Goal: Complete application form: Complete application form

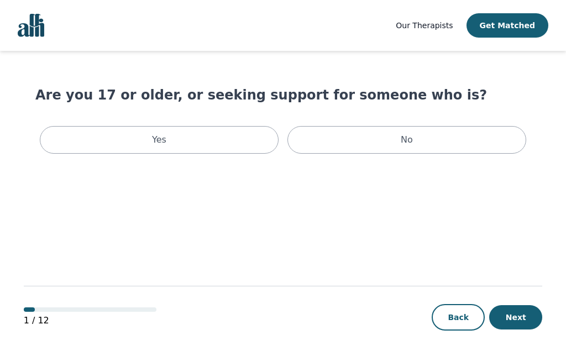
click at [95, 143] on div "Yes" at bounding box center [159, 140] width 239 height 28
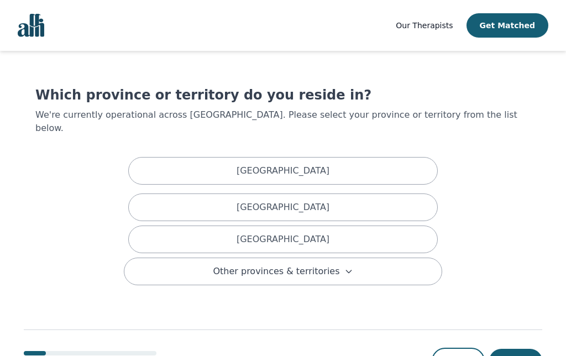
click at [373, 157] on div "[GEOGRAPHIC_DATA]" at bounding box center [283, 171] width 310 height 28
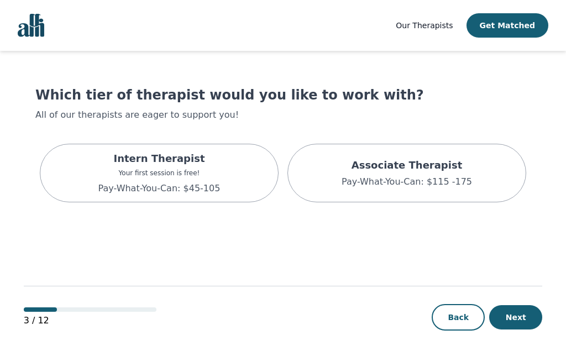
click at [96, 176] on div "Intern Therapist Your first session is free! Pay-What-You-Can: $45-105" at bounding box center [159, 173] width 239 height 59
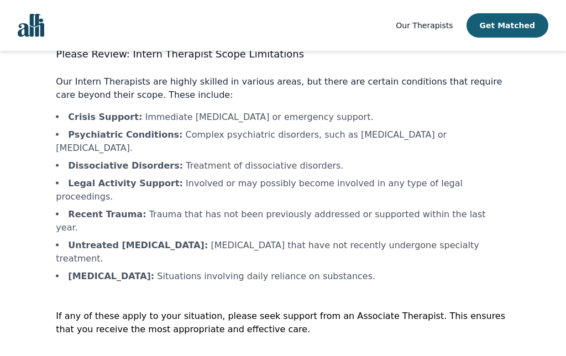
scroll to position [45, 0]
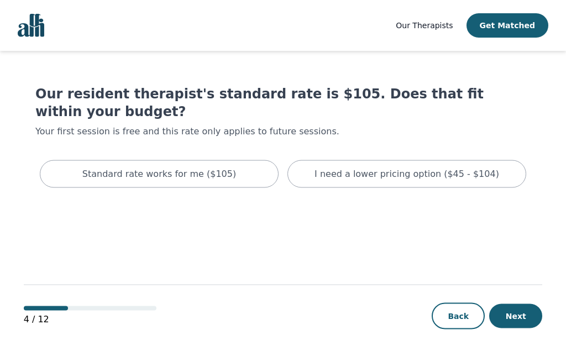
scroll to position [1, 0]
click at [499, 182] on div "I need a lower pricing option ($45 - $104)" at bounding box center [407, 174] width 239 height 28
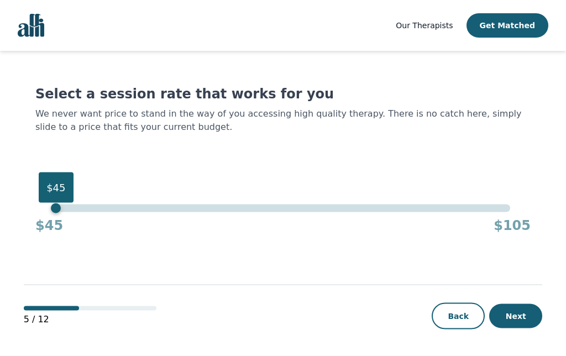
scroll to position [45, 0]
click at [522, 316] on button "Next" at bounding box center [516, 316] width 53 height 24
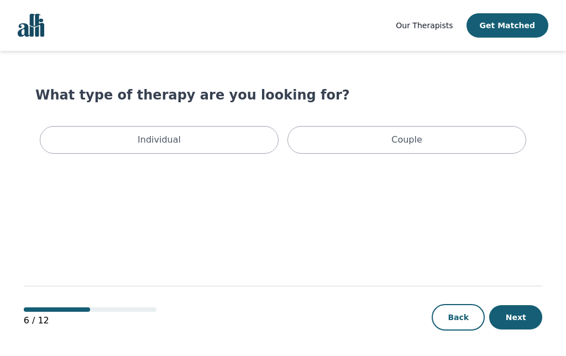
click at [67, 145] on div "Individual" at bounding box center [159, 140] width 239 height 28
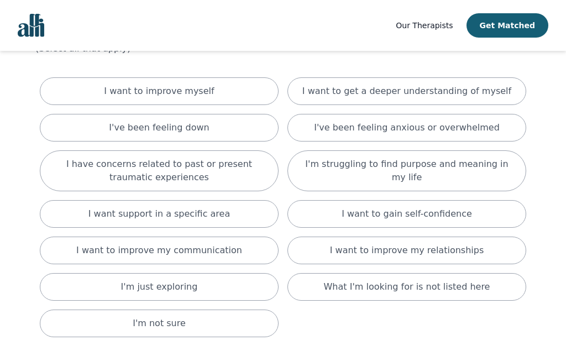
scroll to position [66, 0]
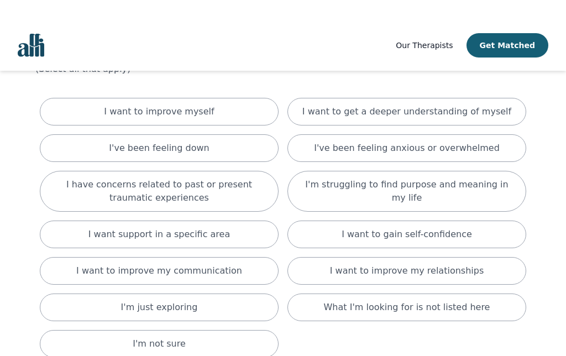
click at [408, 135] on p "I've been feeling anxious or overwhelmed" at bounding box center [407, 128] width 186 height 13
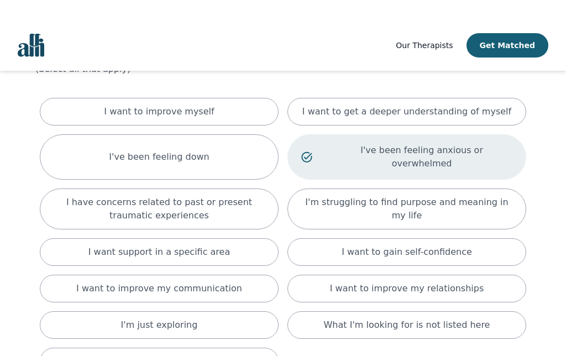
scroll to position [46, 0]
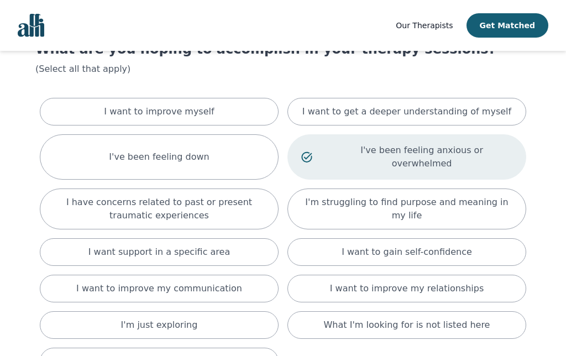
click at [253, 153] on div "I've been feeling down" at bounding box center [159, 156] width 239 height 45
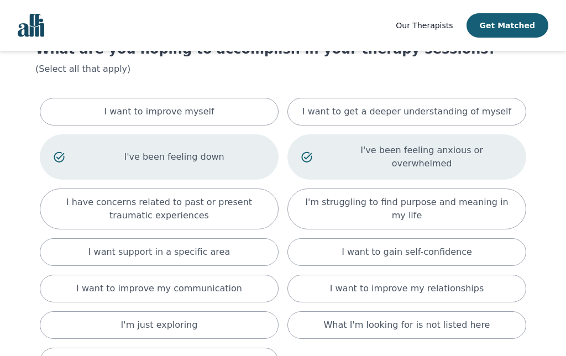
click at [248, 201] on p "I have concerns related to past or present traumatic experiences" at bounding box center [159, 209] width 211 height 27
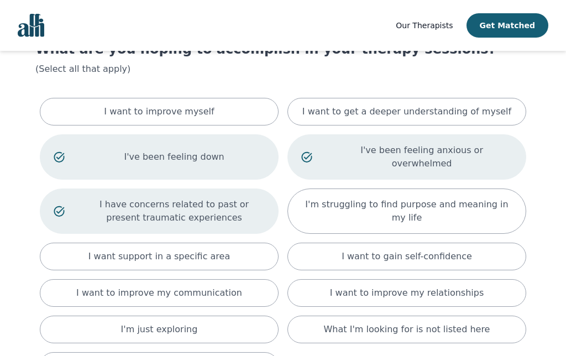
click at [322, 212] on div "I'm struggling to find purpose and meaning in my life" at bounding box center [407, 211] width 239 height 45
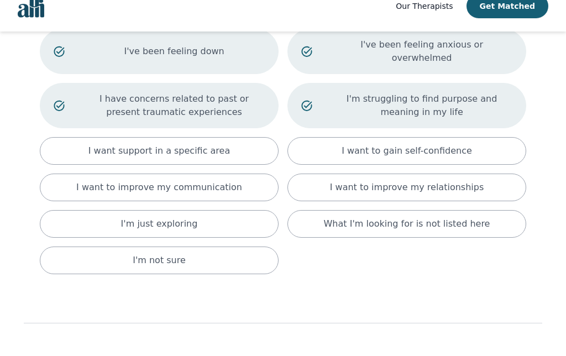
scroll to position [132, 0]
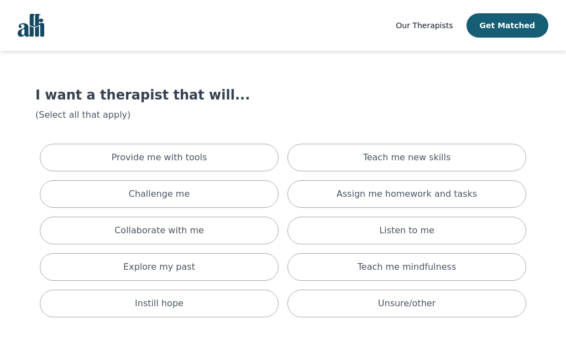
click at [498, 267] on div "Teach me mindfulness" at bounding box center [407, 267] width 239 height 28
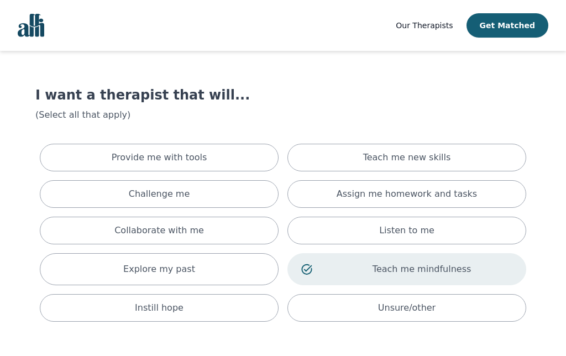
click at [493, 228] on div "Listen to me" at bounding box center [407, 231] width 239 height 28
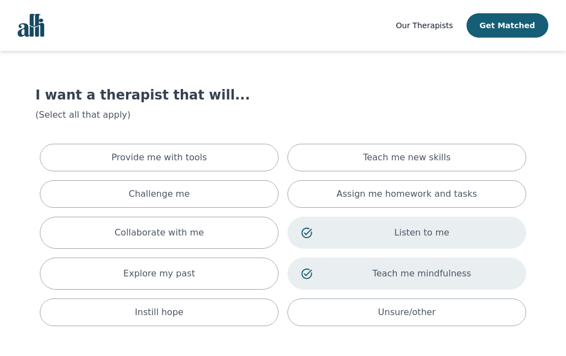
click at [202, 311] on div "Instill hope" at bounding box center [159, 313] width 239 height 28
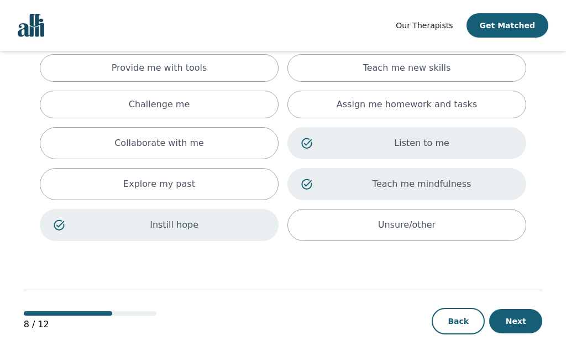
scroll to position [95, 0]
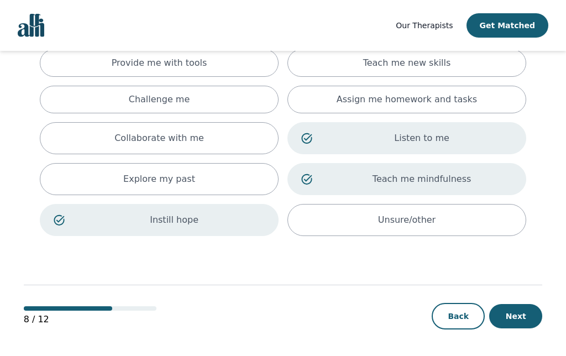
click at [524, 319] on button "Next" at bounding box center [516, 316] width 53 height 24
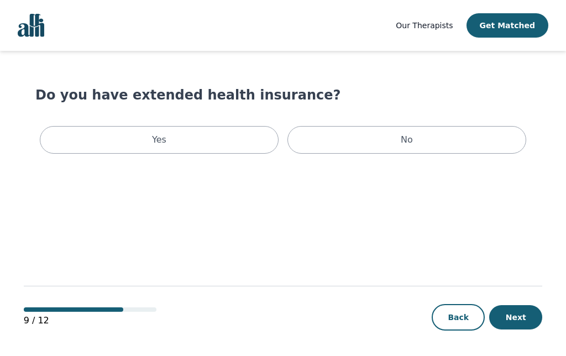
click at [246, 143] on div "Yes" at bounding box center [159, 140] width 239 height 28
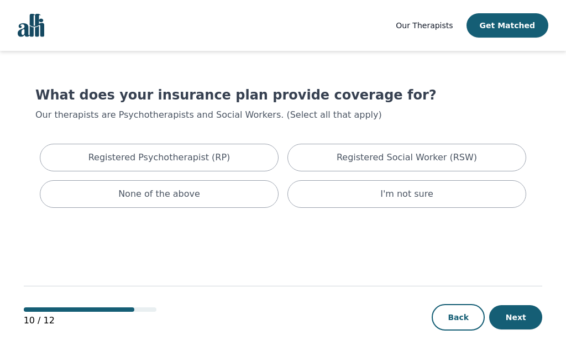
click at [225, 166] on div "Registered Psychotherapist (RP)" at bounding box center [159, 158] width 239 height 28
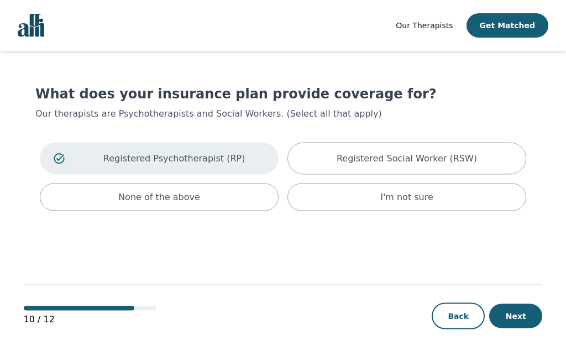
scroll to position [35, 0]
click at [526, 327] on button "Next" at bounding box center [516, 316] width 53 height 24
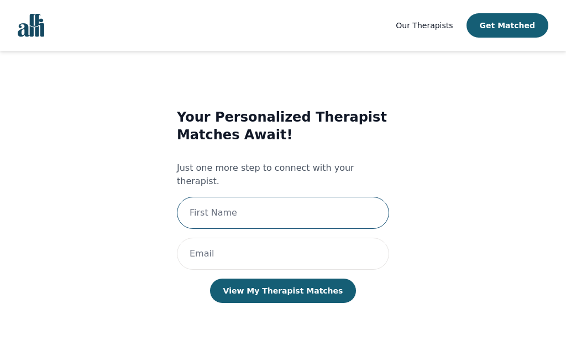
click at [340, 206] on input "text" at bounding box center [283, 213] width 212 height 32
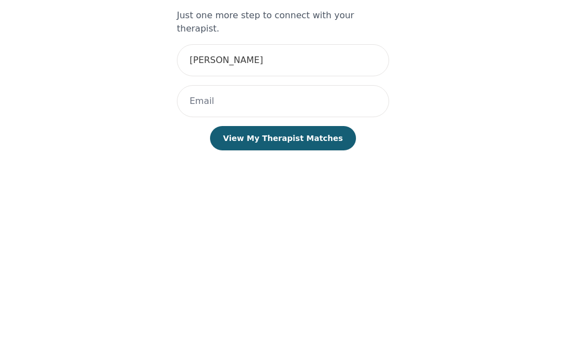
scroll to position [45, 0]
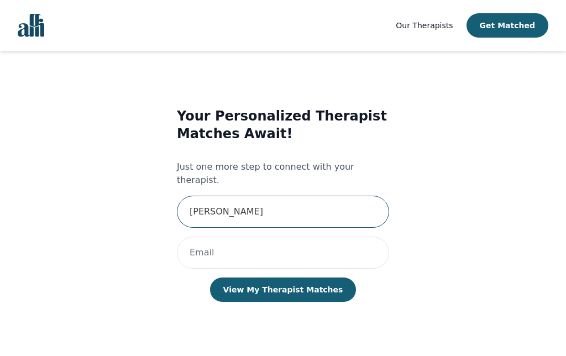
type input "[PERSON_NAME]"
click at [264, 237] on input "email" at bounding box center [283, 253] width 212 height 32
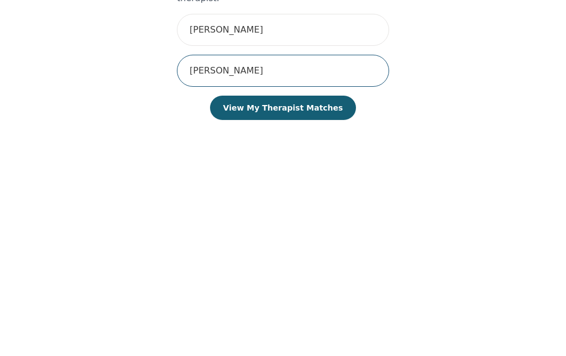
type input "[PERSON_NAME][EMAIL_ADDRESS][DOMAIN_NAME]"
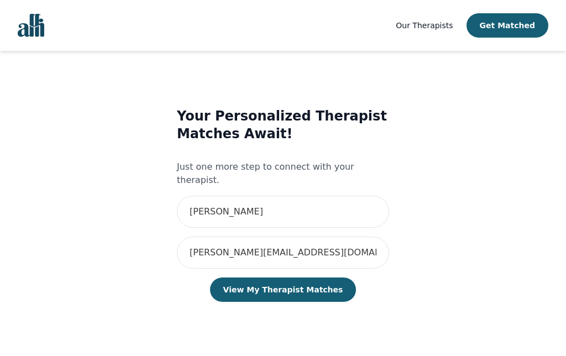
click at [325, 278] on button "View My Therapist Matches" at bounding box center [283, 290] width 147 height 24
